Goal: Transaction & Acquisition: Purchase product/service

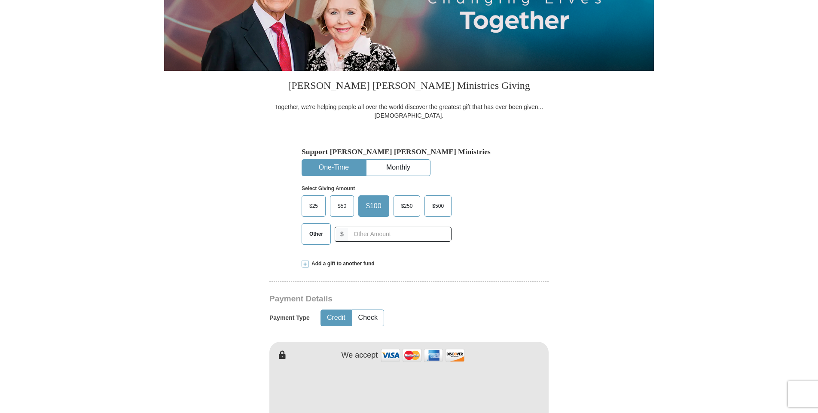
scroll to position [129, 0]
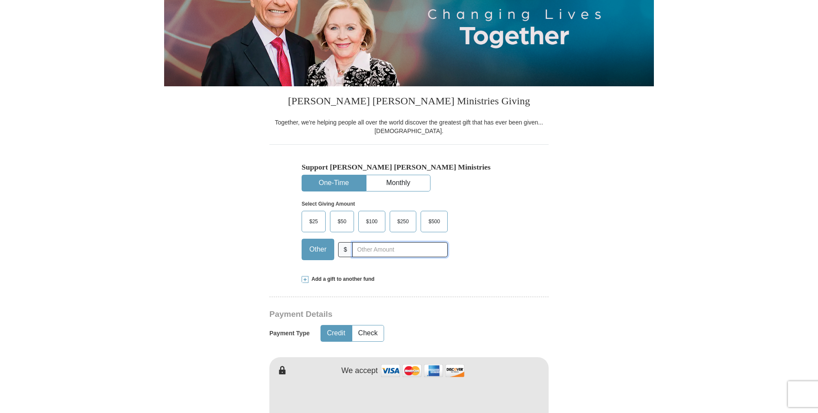
click at [362, 249] on input "text" at bounding box center [399, 249] width 95 height 15
type input "40.00"
type input "[PERSON_NAME]"
type input "[EMAIL_ADDRESS][DOMAIN_NAME]"
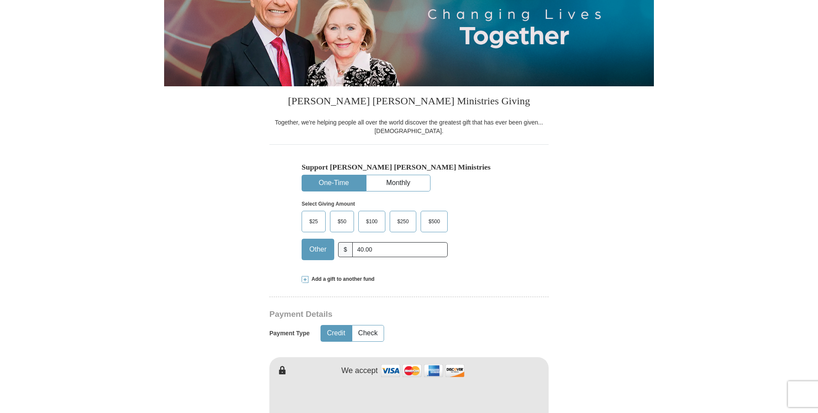
type input "[STREET_ADDRESS]"
type input "43130"
type input "LANCASTER"
select select "OH"
type input "43130"
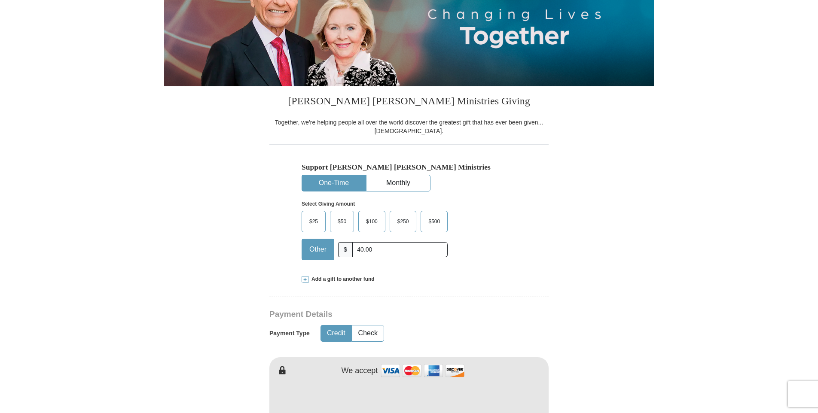
type input "6145638285"
click at [481, 267] on div "Select Giving Amount Amount must be a valid number The total gift cannot be les…" at bounding box center [409, 229] width 215 height 75
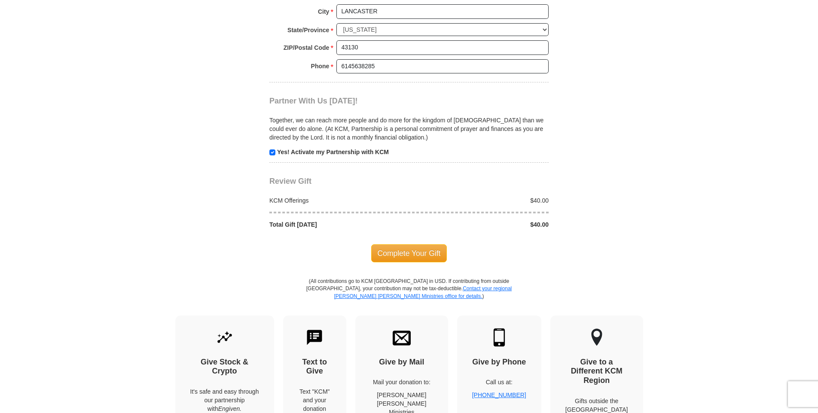
scroll to position [773, 0]
click at [408, 251] on span "Complete Your Gift" at bounding box center [409, 253] width 76 height 18
